Goal: Task Accomplishment & Management: Manage account settings

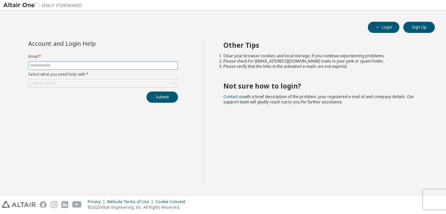
click at [86, 67] on input "text" at bounding box center [103, 65] width 147 height 5
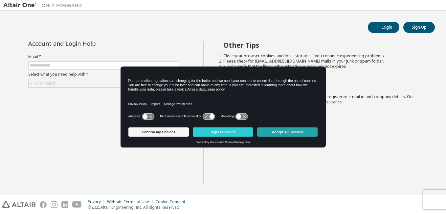
click at [289, 130] on button "Accept All Cookies" at bounding box center [287, 131] width 60 height 9
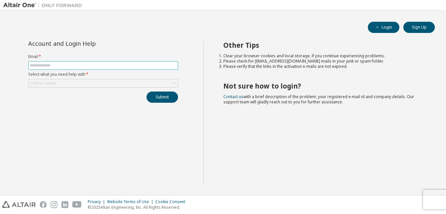
click at [34, 63] on input "text" at bounding box center [103, 65] width 147 height 5
type input "**********"
click at [46, 84] on div "Click to select" at bounding box center [43, 83] width 26 height 5
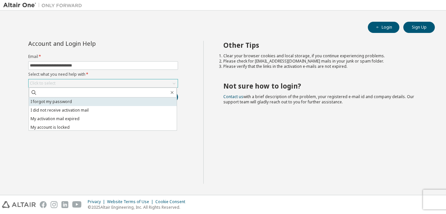
click at [56, 105] on li "I forgot my password" at bounding box center [103, 101] width 148 height 9
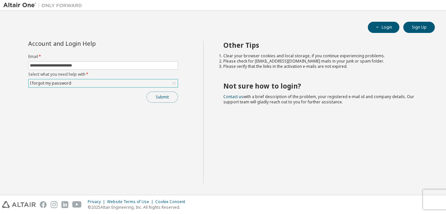
click at [153, 101] on button "Submit" at bounding box center [163, 96] width 32 height 11
click at [174, 98] on button "Submit" at bounding box center [163, 96] width 32 height 11
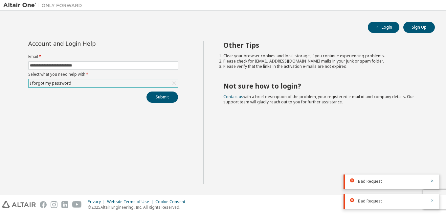
click at [432, 201] on icon "button" at bounding box center [433, 200] width 4 height 4
click at [433, 201] on icon "button" at bounding box center [433, 200] width 2 height 2
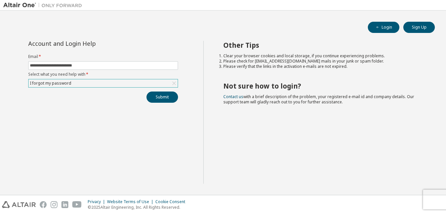
click at [287, 153] on div "Other Tips Clear your browser cookies and local storage, if you continue experi…" at bounding box center [323, 112] width 240 height 143
click at [390, 25] on button "Login" at bounding box center [384, 27] width 32 height 11
